Goal: Find specific page/section: Find specific page/section

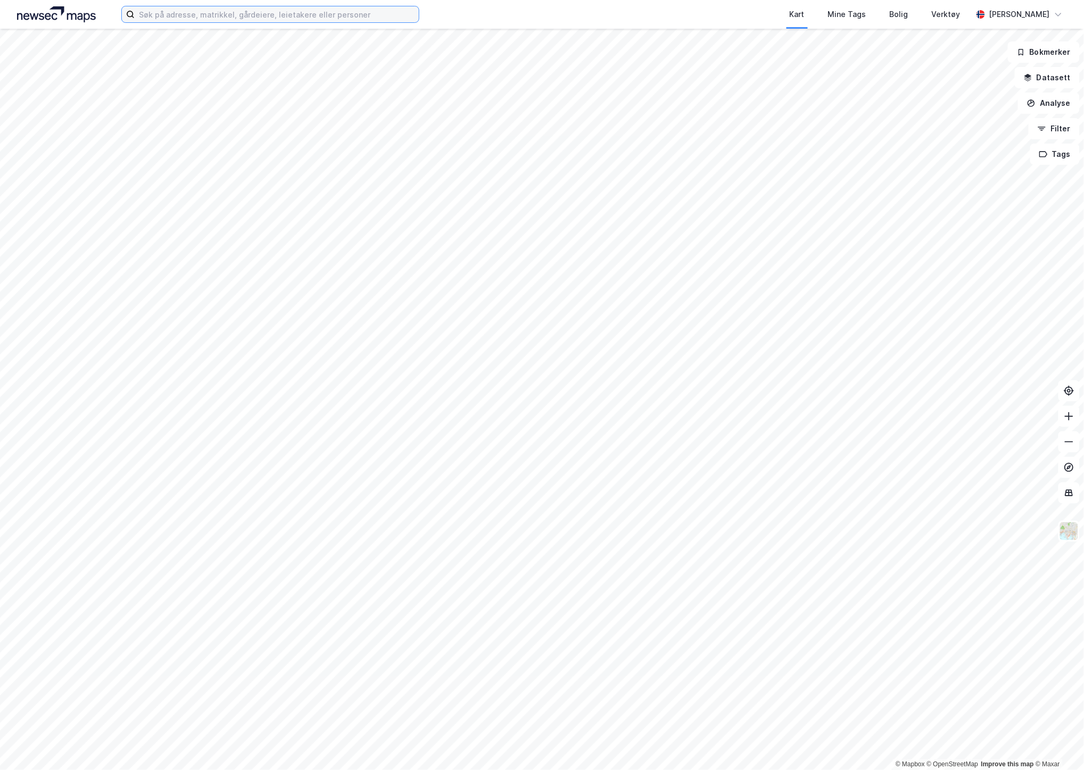
click at [289, 18] on input at bounding box center [277, 14] width 284 height 16
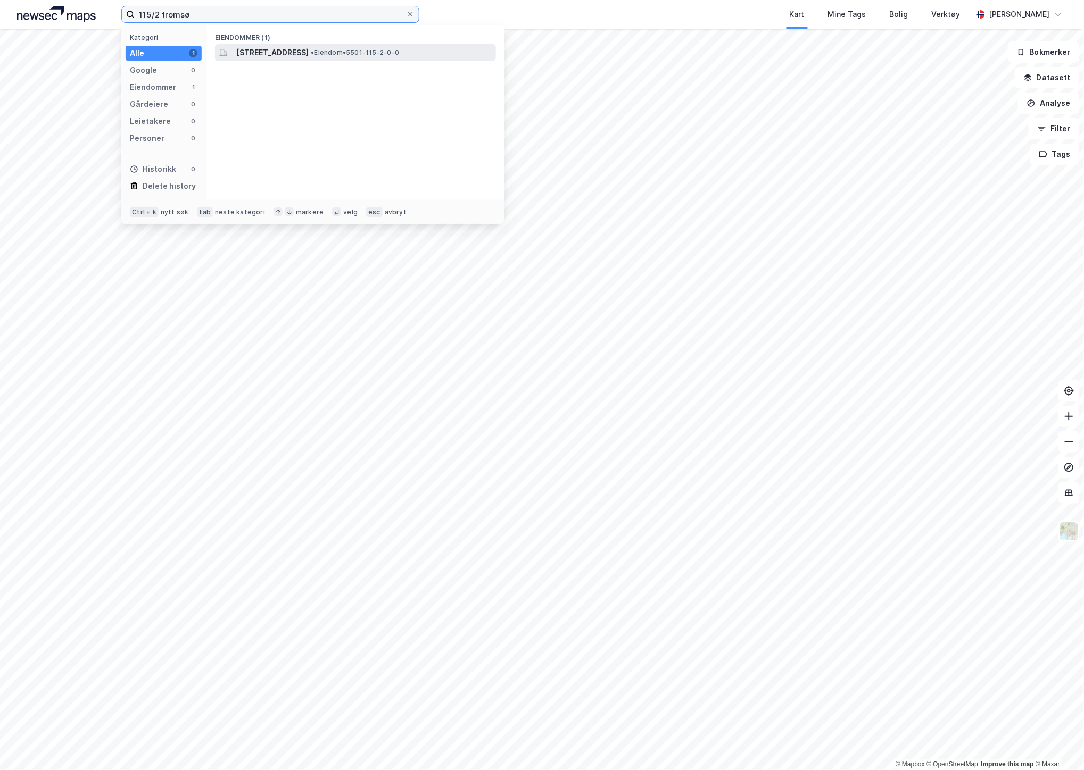
type input "115/2 tromsø"
click at [309, 59] on span "[STREET_ADDRESS]" at bounding box center [272, 52] width 72 height 13
